Goal: Browse casually: Explore the website without a specific task or goal

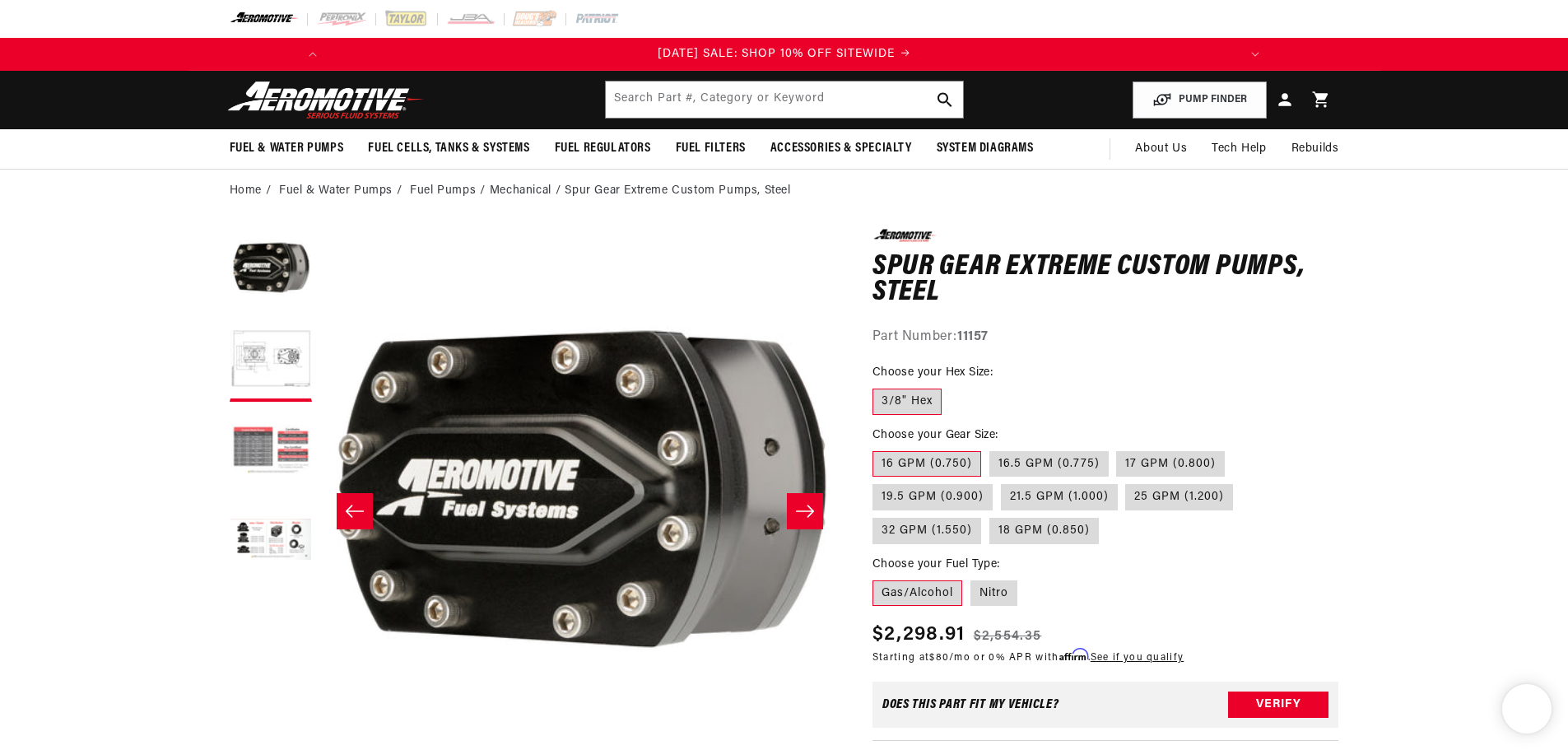
click at [285, 438] on button "Load image 3 in gallery view" at bounding box center [271, 451] width 82 height 82
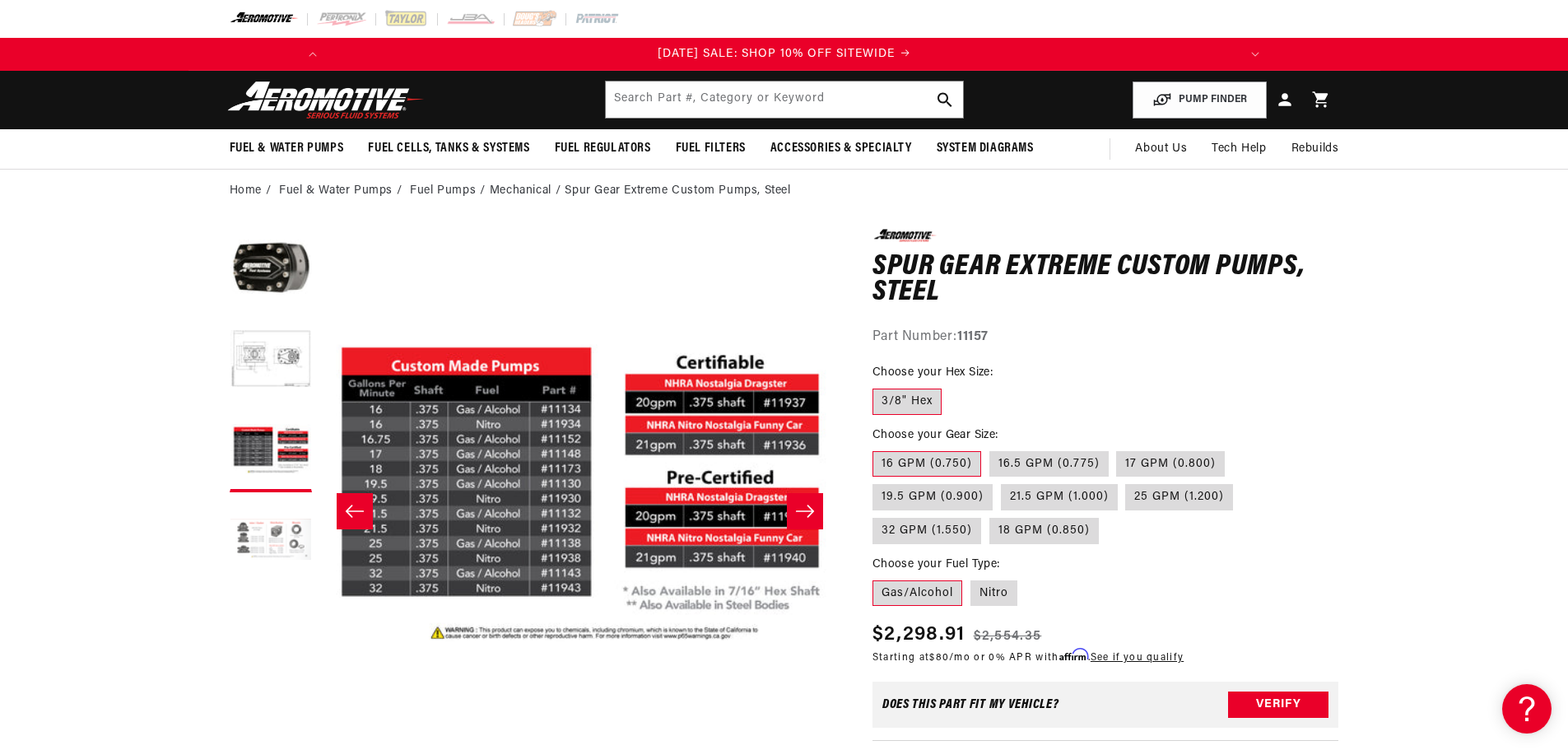
click at [263, 547] on button "Load image 4 in gallery view" at bounding box center [271, 542] width 82 height 82
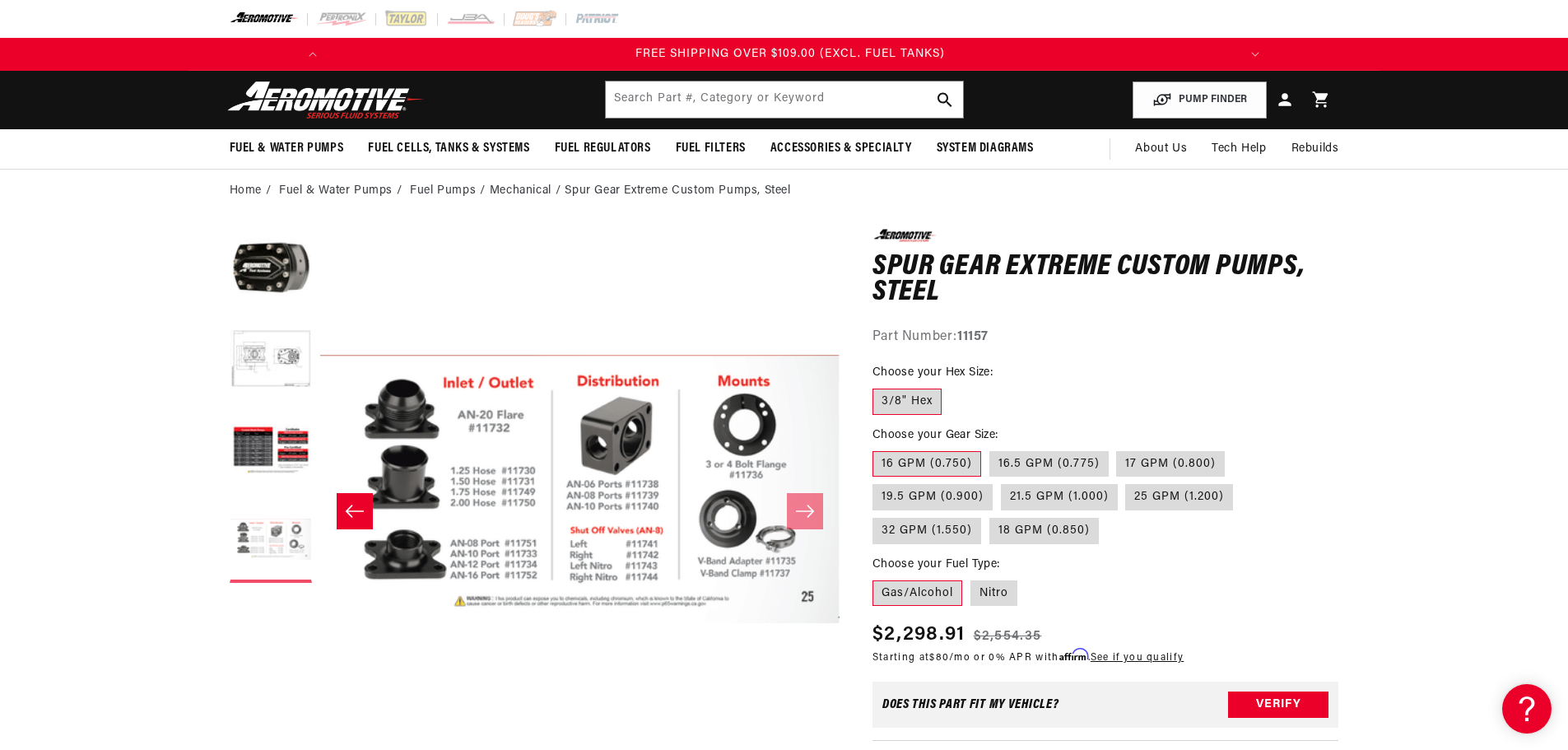
scroll to position [0, 1868]
click at [263, 364] on button "Load image 2 in gallery view" at bounding box center [271, 361] width 82 height 82
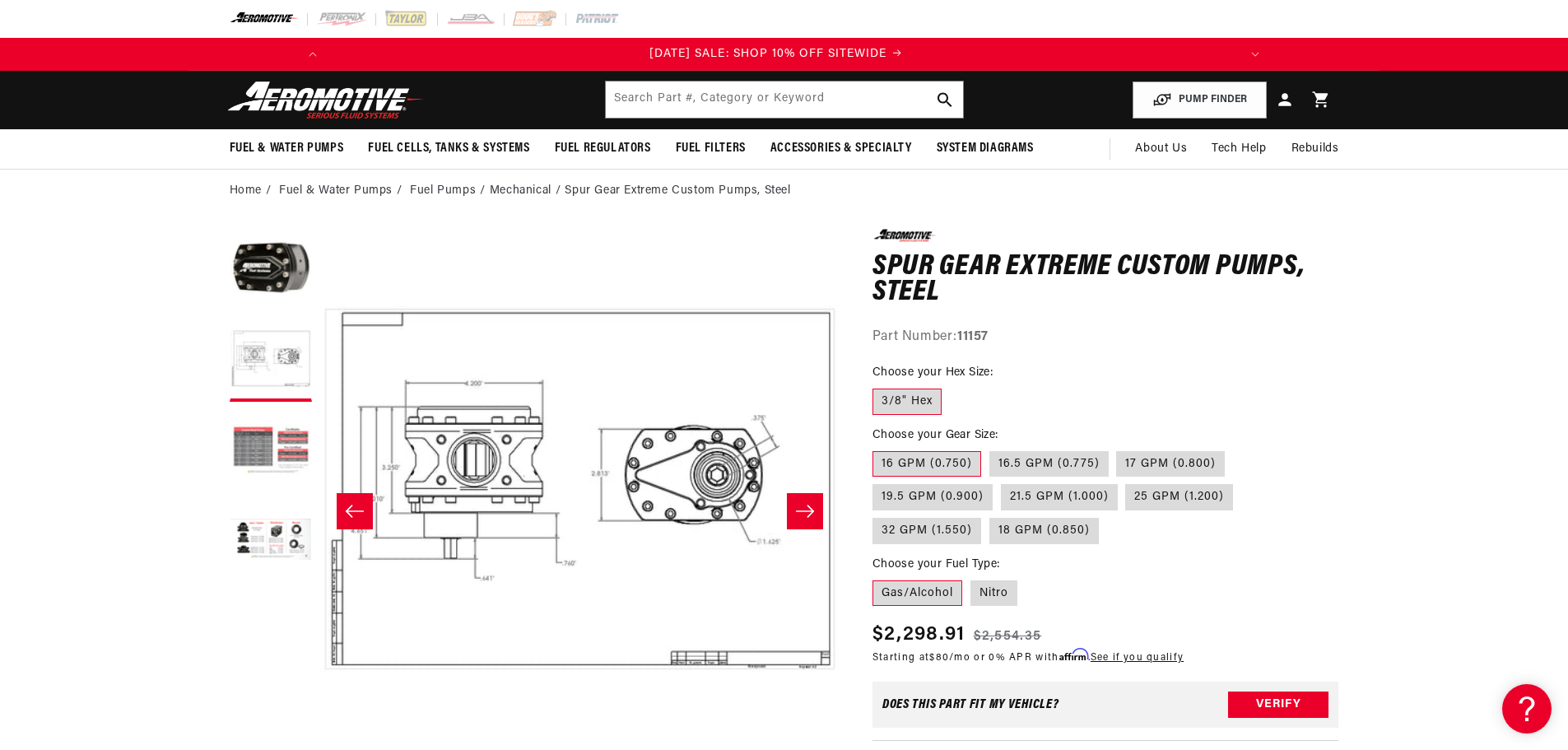
scroll to position [0, 0]
click at [270, 428] on button "Load image 3 in gallery view" at bounding box center [271, 451] width 82 height 82
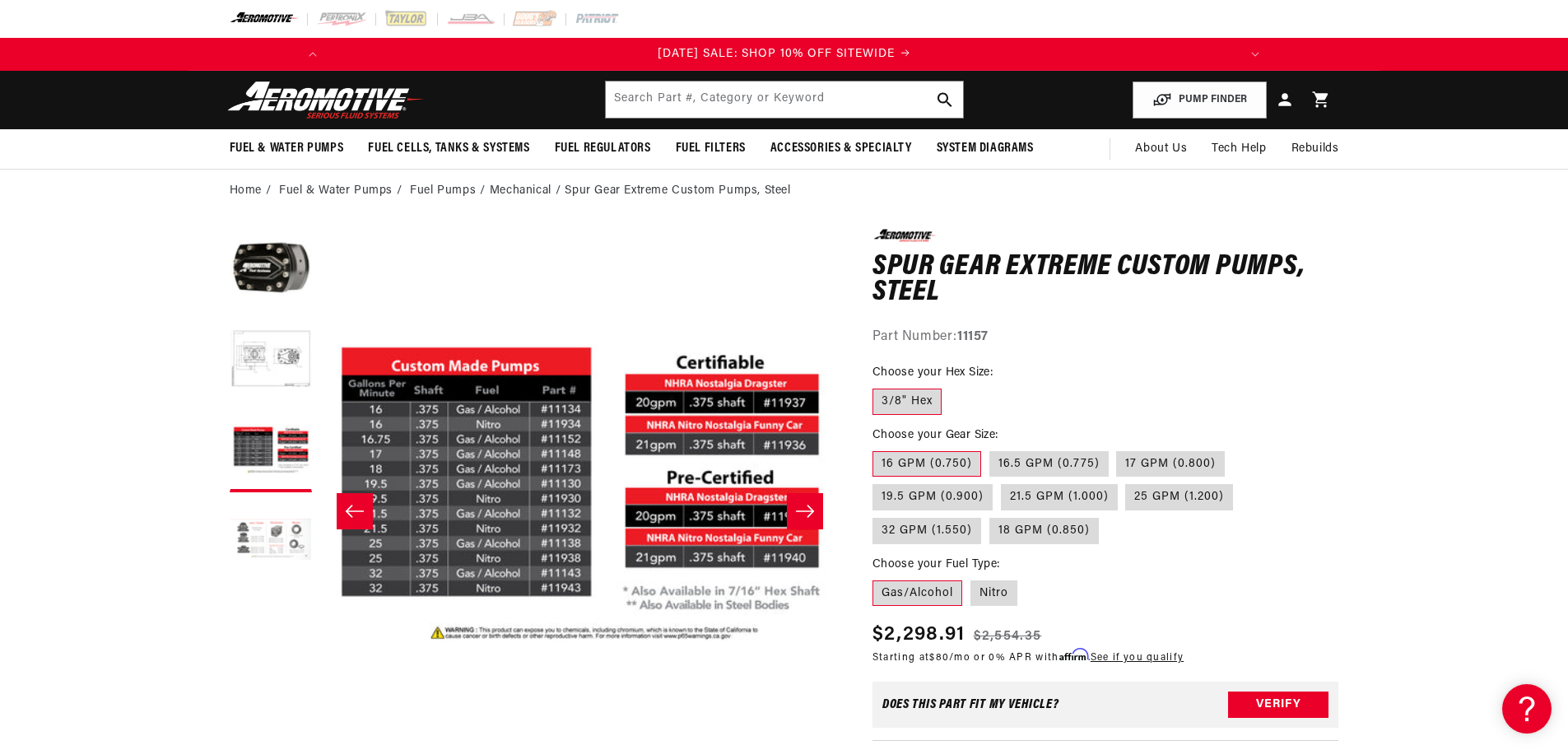
click at [261, 544] on button "Load image 4 in gallery view" at bounding box center [271, 542] width 82 height 82
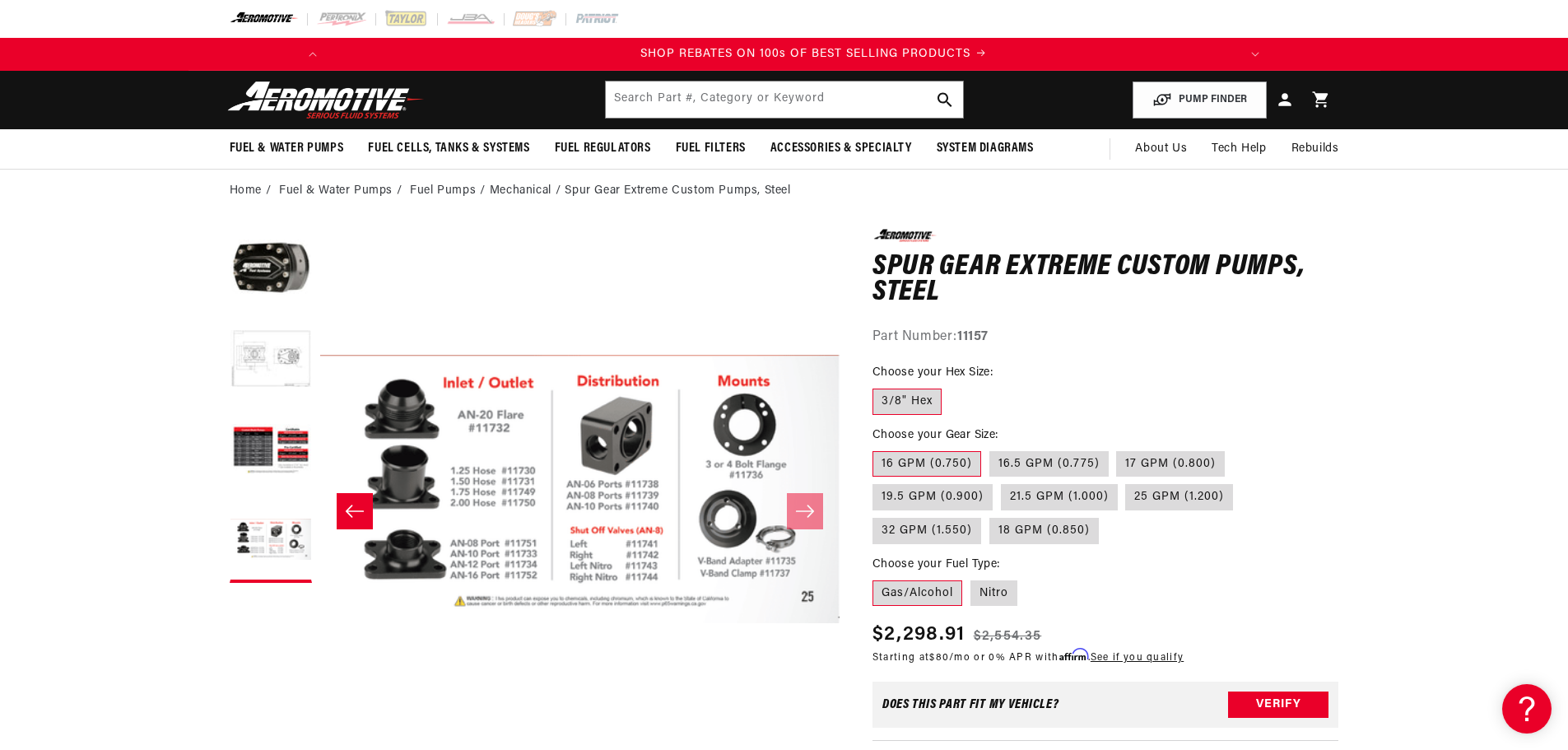
scroll to position [0, 934]
click at [263, 348] on button "Load image 2 in gallery view" at bounding box center [271, 361] width 82 height 82
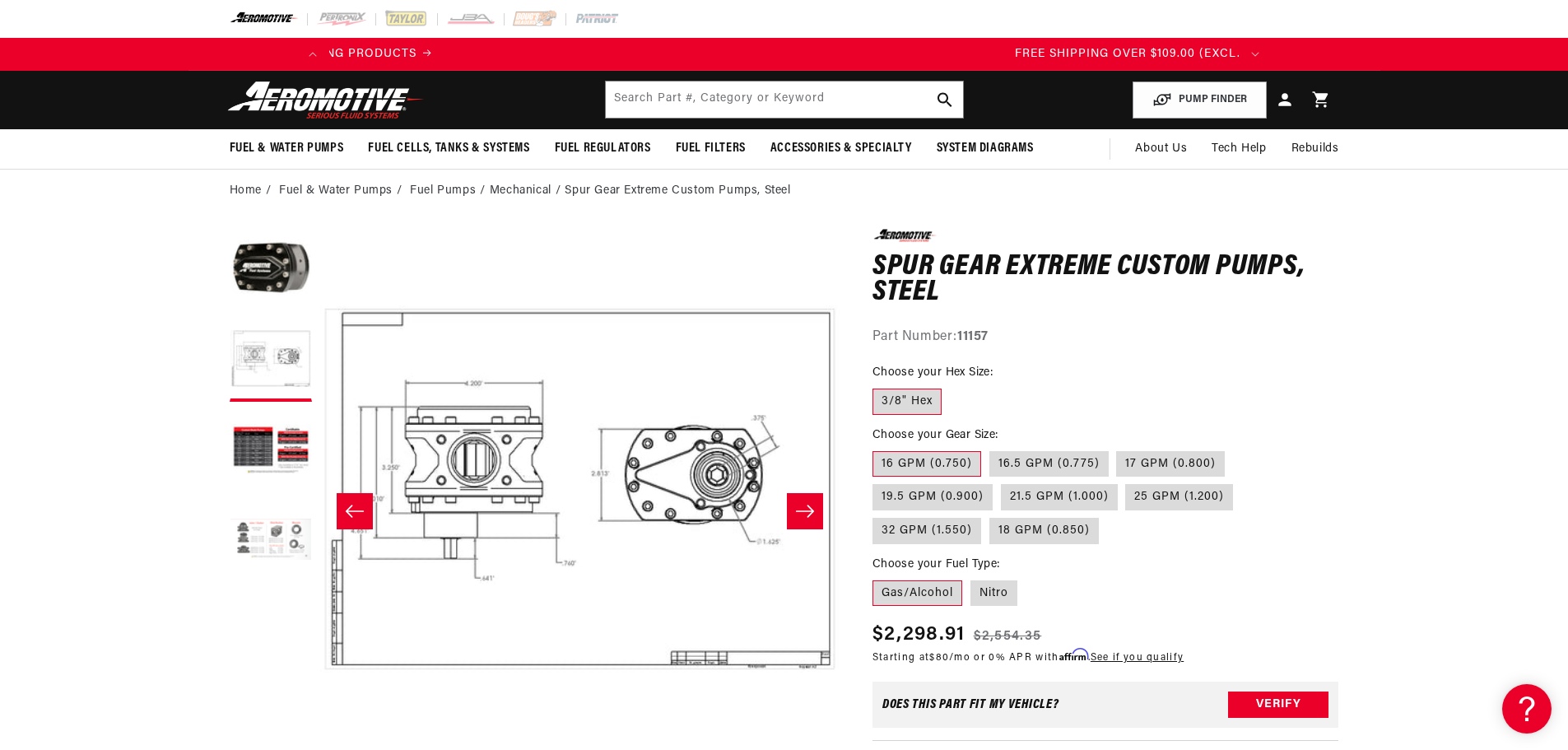
scroll to position [0, 433]
click at [267, 545] on button "Load image 4 in gallery view" at bounding box center [271, 542] width 82 height 82
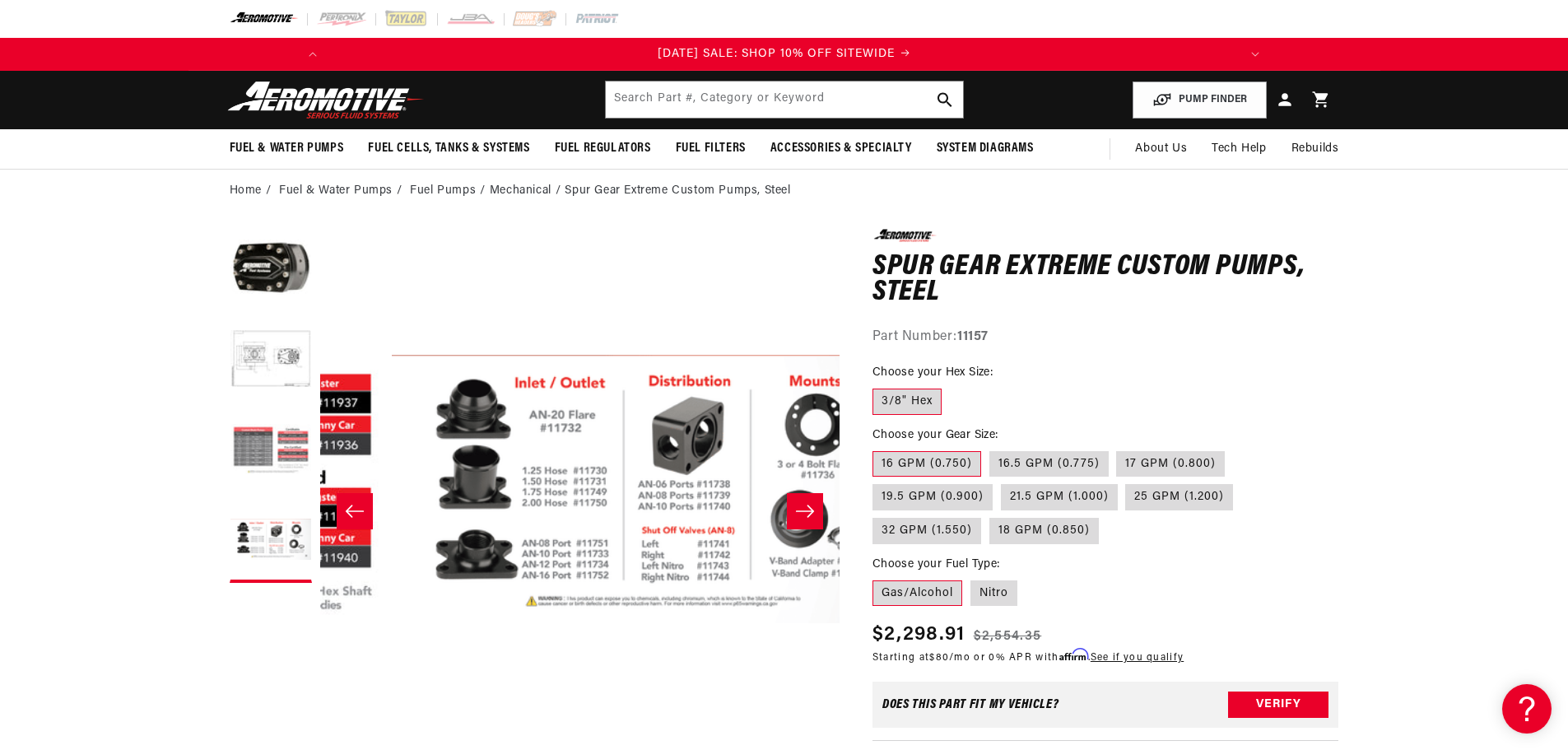
scroll to position [0, 1560]
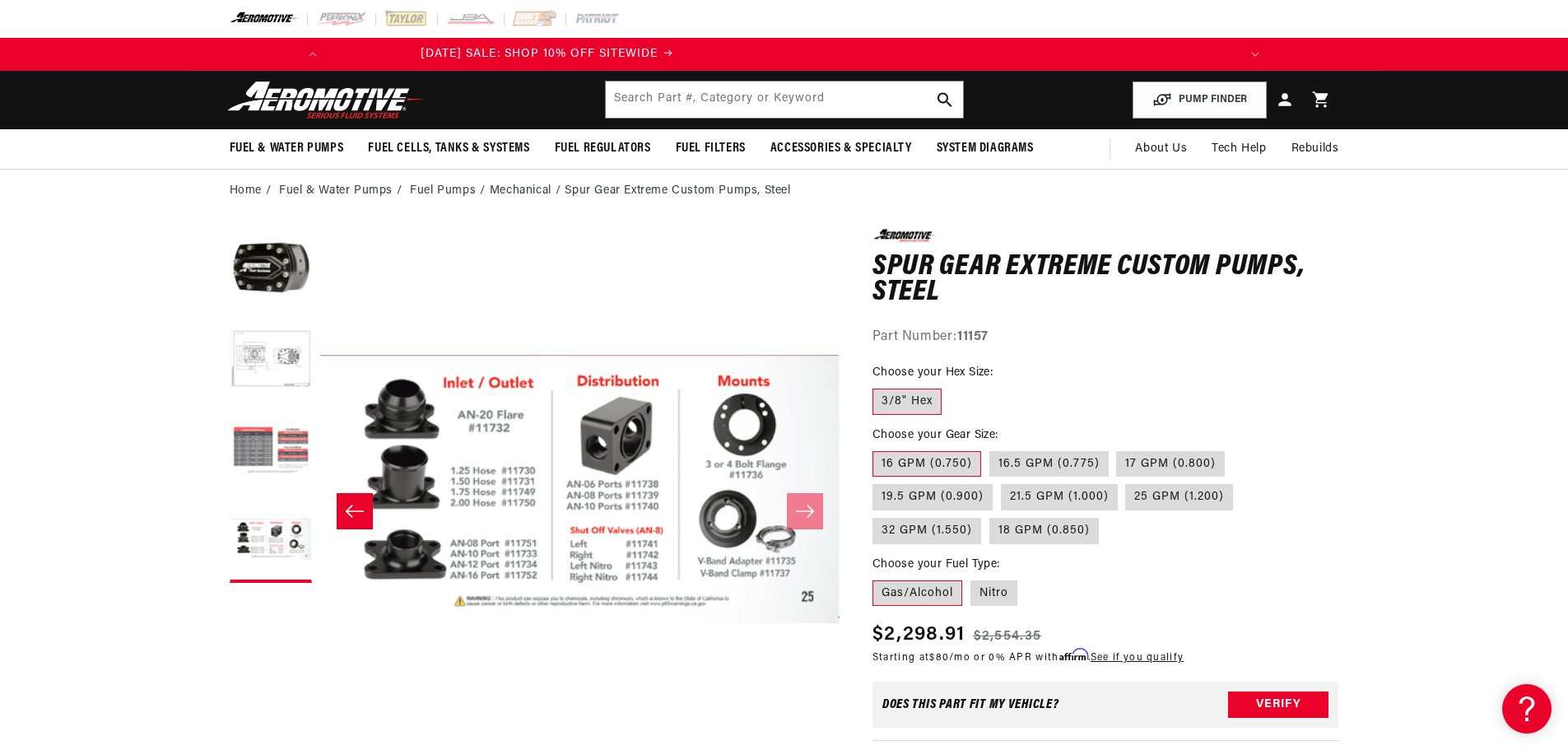
click at [259, 441] on button "Load image 3 in gallery view" at bounding box center [271, 451] width 82 height 82
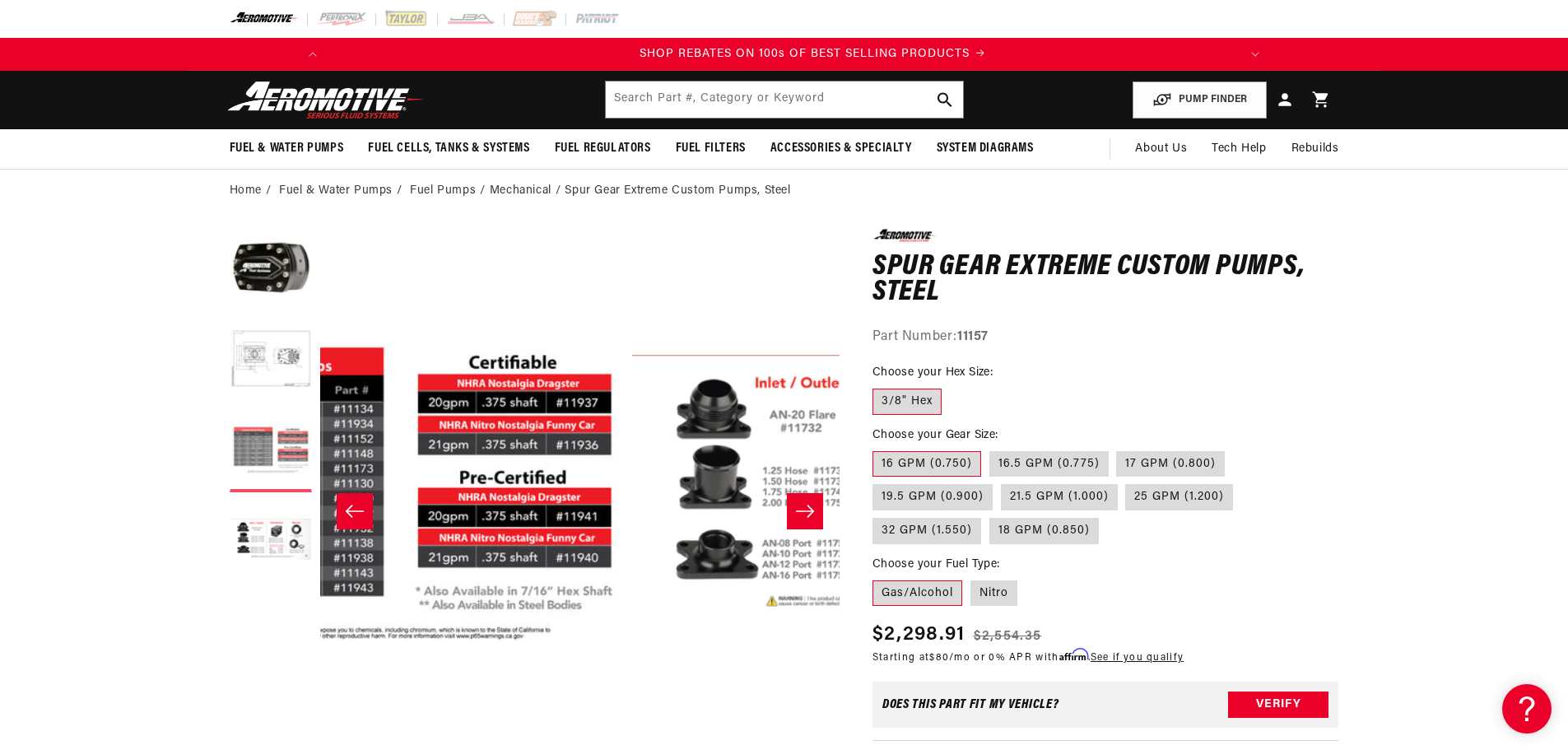
scroll to position [0, 0]
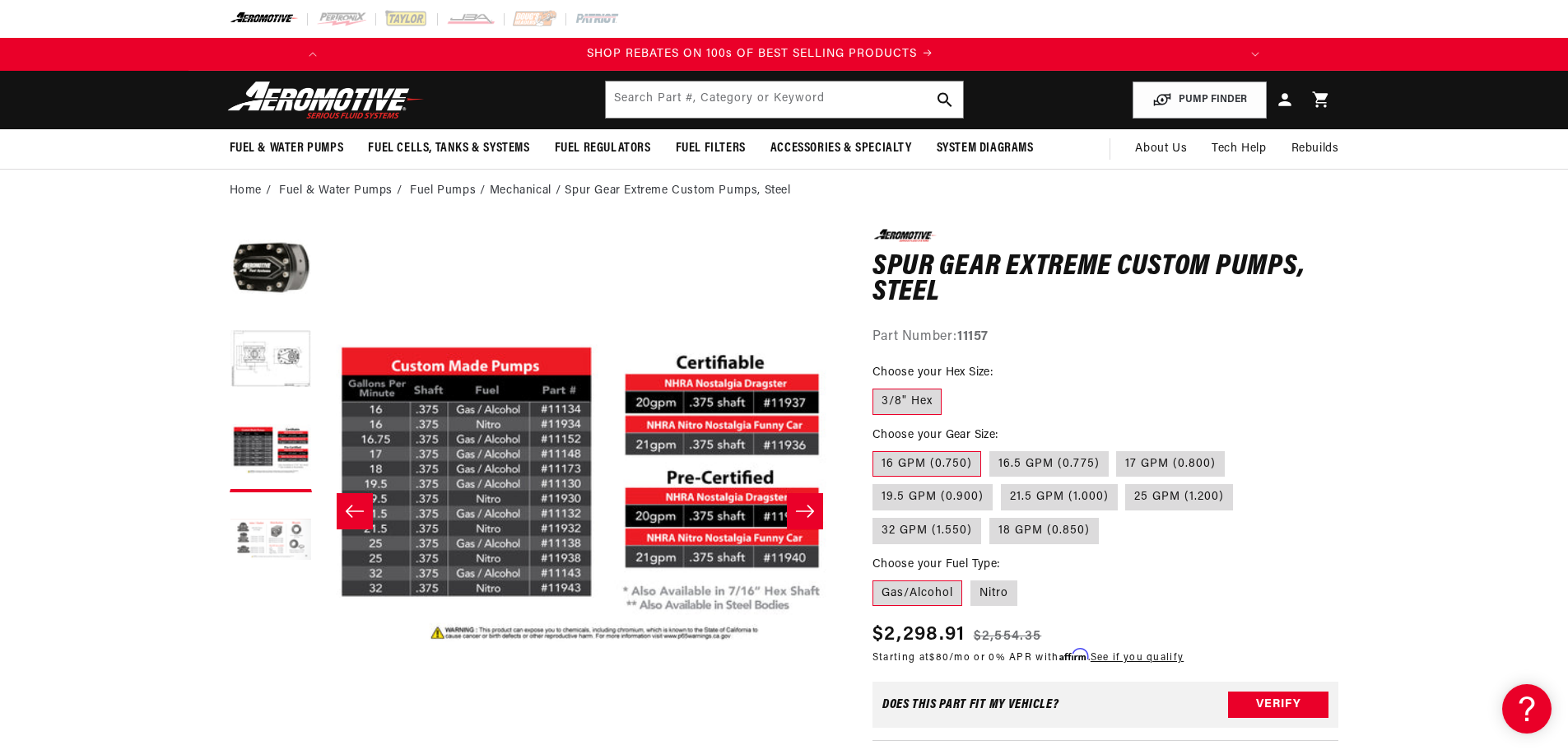
click at [243, 533] on button "Load image 4 in gallery view" at bounding box center [271, 542] width 82 height 82
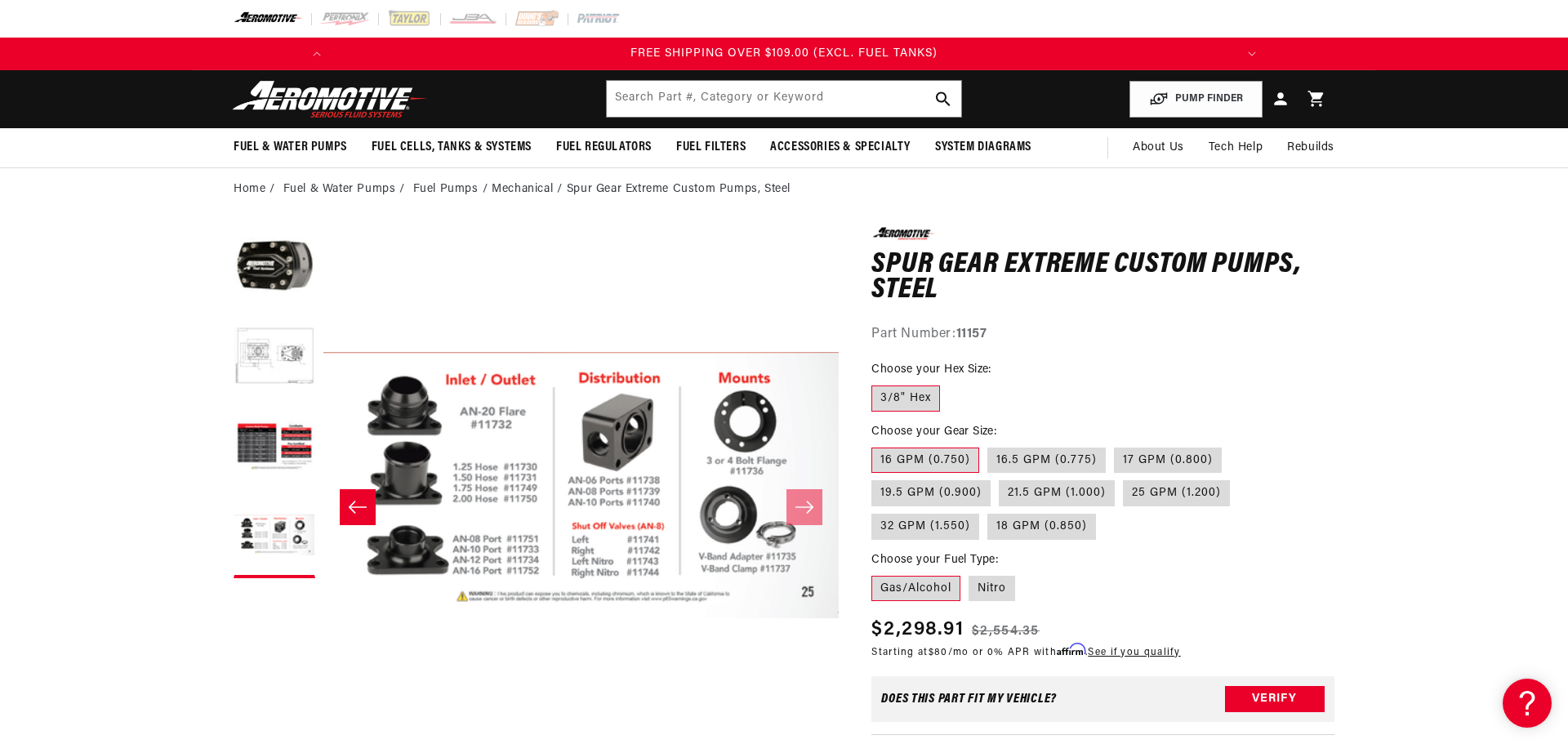
click at [127, 358] on div "Close dialog NOT SO FAST! No time to browse? No problem. Sign up and we'll keep…" at bounding box center [784, 372] width 1568 height 744
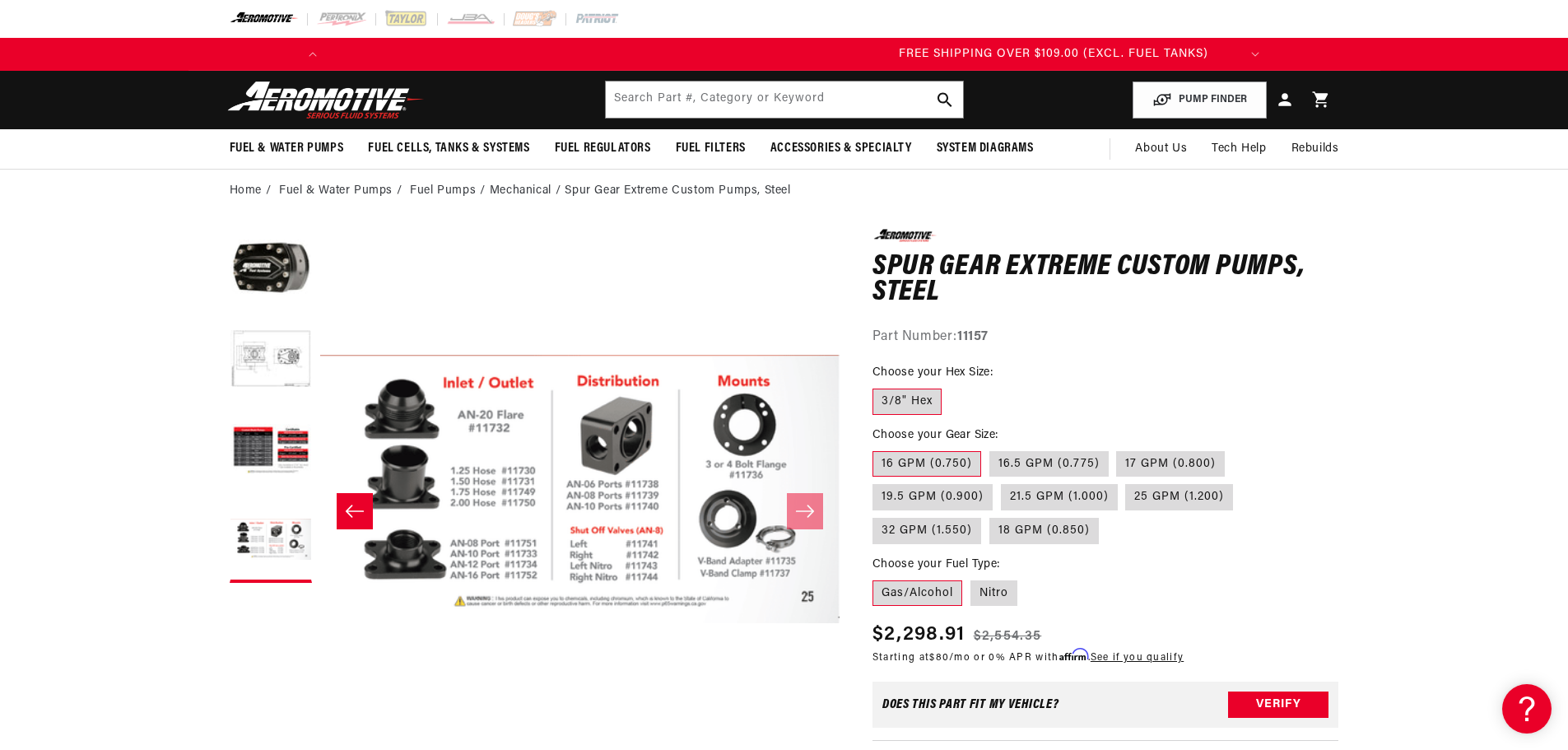
scroll to position [0, 706]
